Goal: Task Accomplishment & Management: Manage account settings

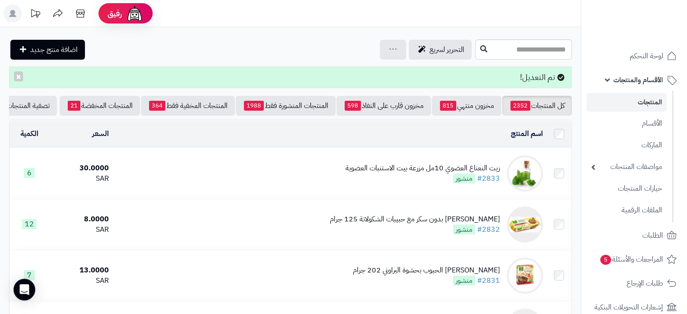
scroll to position [0, -33]
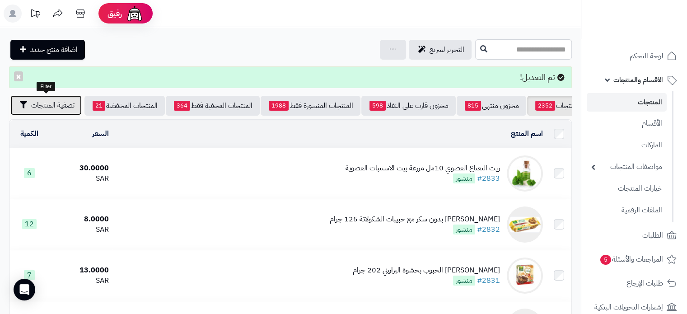
click at [66, 106] on span "تصفية المنتجات" at bounding box center [52, 105] width 43 height 11
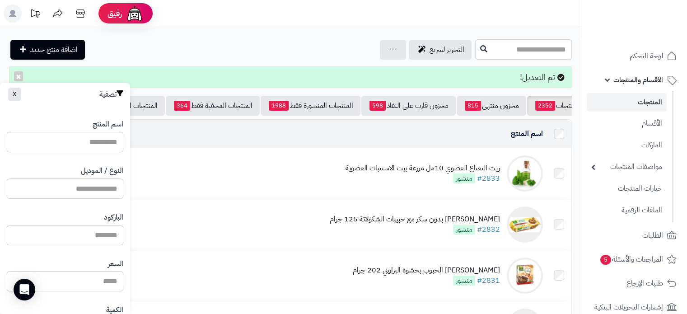
click at [112, 138] on input "اسم المنتج" at bounding box center [65, 142] width 117 height 20
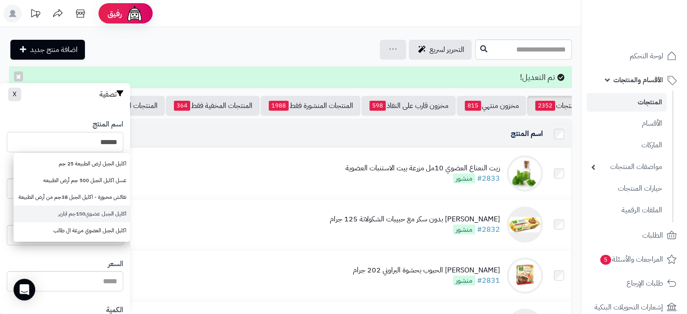
type input "*****"
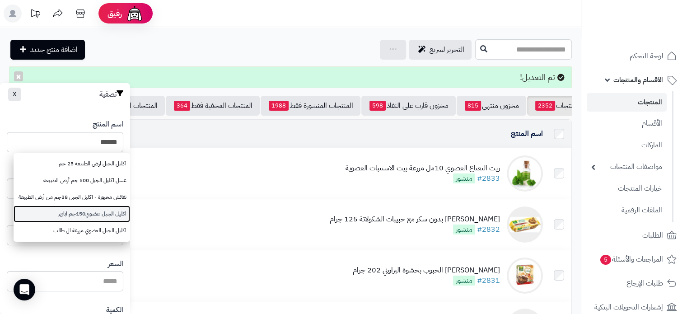
click at [86, 217] on link "اكليل الجبل عضوي150جم ابازير" at bounding box center [72, 214] width 117 height 17
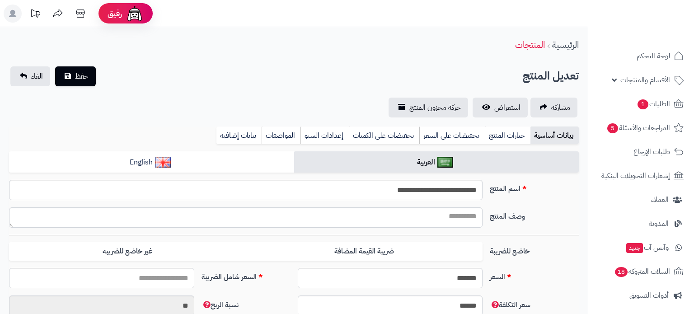
type input "*****"
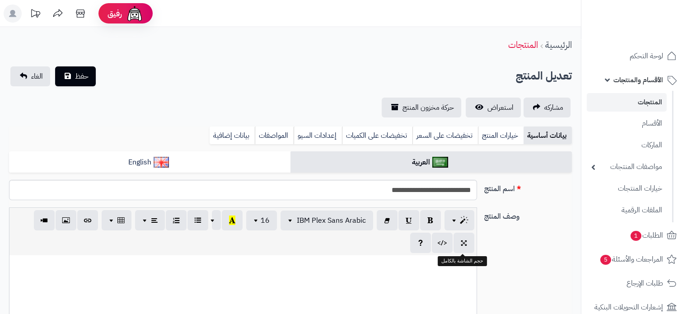
scroll to position [271, 0]
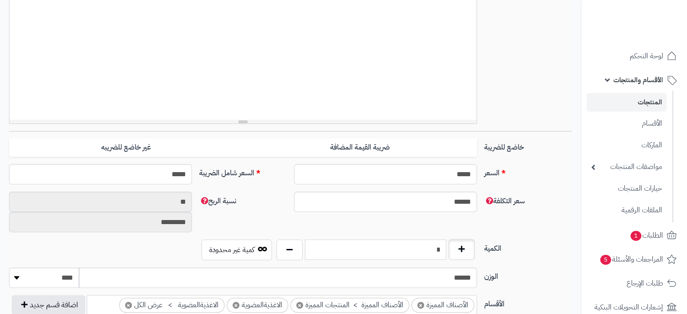
drag, startPoint x: 438, startPoint y: 244, endPoint x: 458, endPoint y: 242, distance: 20.8
click at [458, 242] on div "*" at bounding box center [375, 250] width 203 height 21
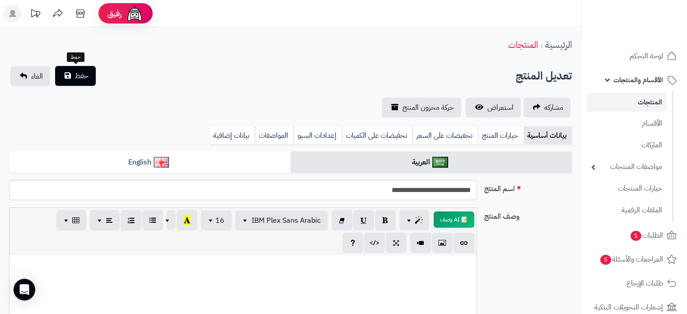
type input "*"
click at [88, 75] on span "حفظ" at bounding box center [82, 76] width 14 height 11
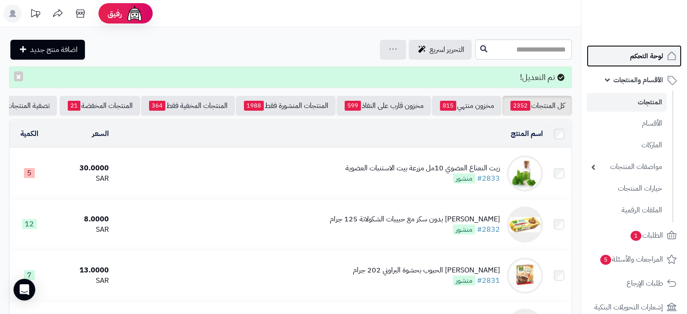
click at [652, 54] on span "لوحة التحكم" at bounding box center [647, 56] width 33 height 13
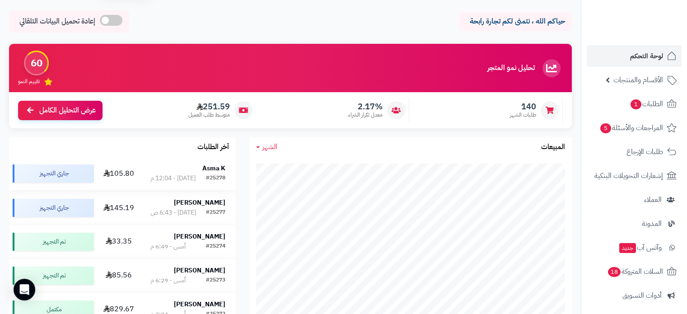
scroll to position [45, 0]
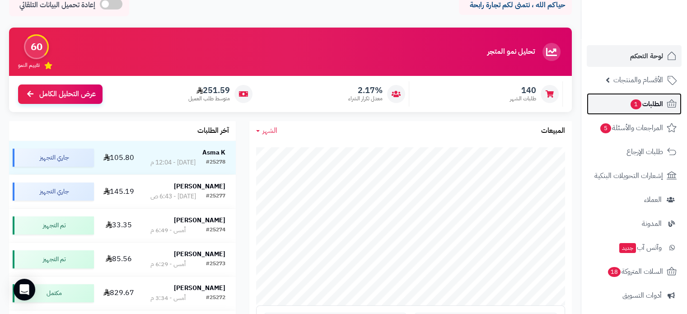
click at [640, 103] on span "1" at bounding box center [636, 104] width 11 height 10
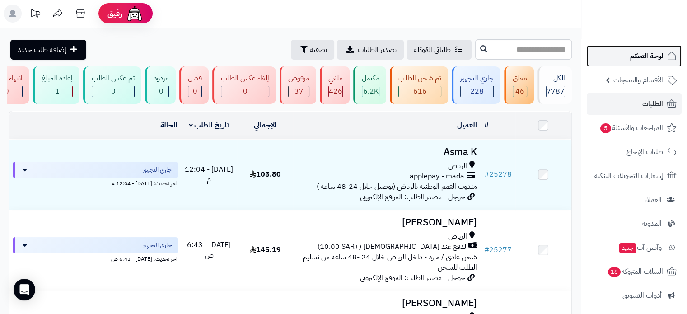
click at [631, 57] on span "لوحة التحكم" at bounding box center [647, 56] width 33 height 13
click at [640, 55] on span "لوحة التحكم" at bounding box center [647, 56] width 33 height 13
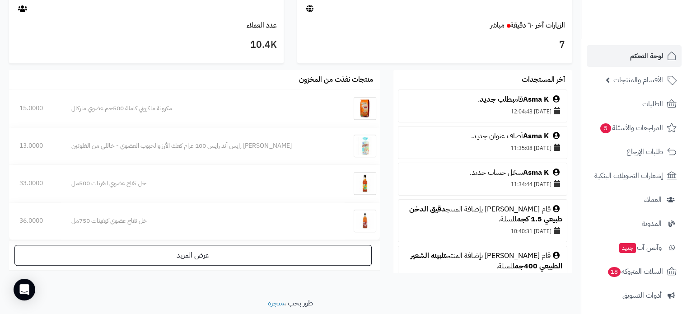
scroll to position [532, 0]
